Goal: Find contact information: Find contact information

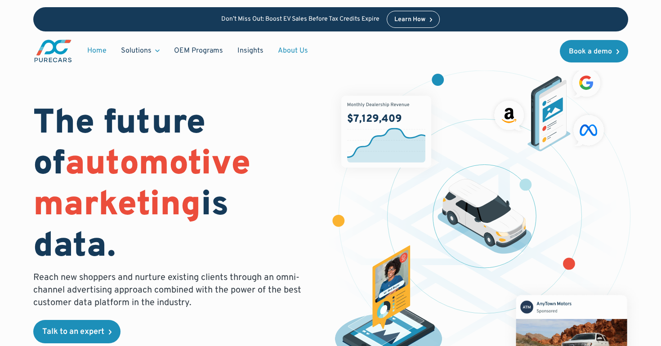
click at [288, 51] on link "About Us" at bounding box center [293, 50] width 45 height 17
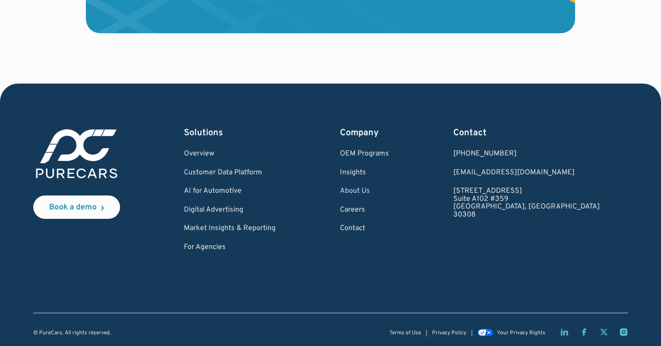
scroll to position [2596, 0]
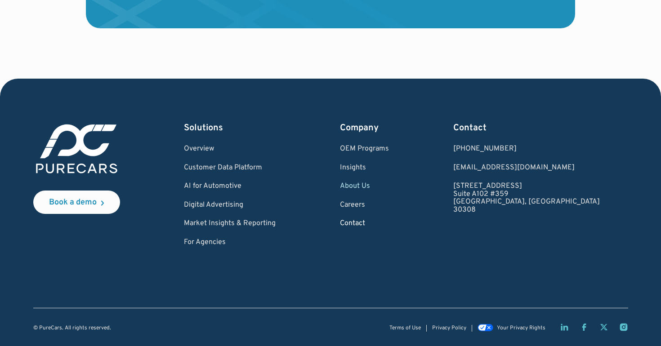
click at [389, 223] on link "Contact" at bounding box center [364, 224] width 49 height 8
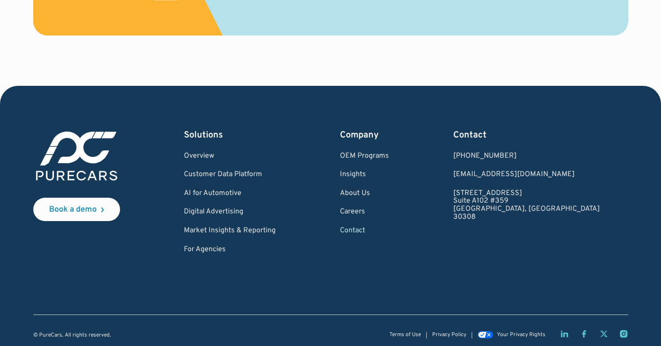
scroll to position [569, 0]
